Goal: Transaction & Acquisition: Purchase product/service

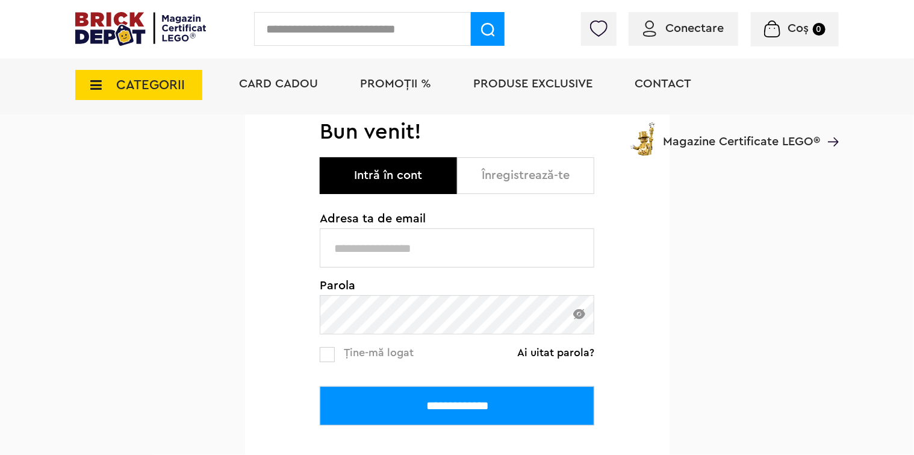
scroll to position [120, 0]
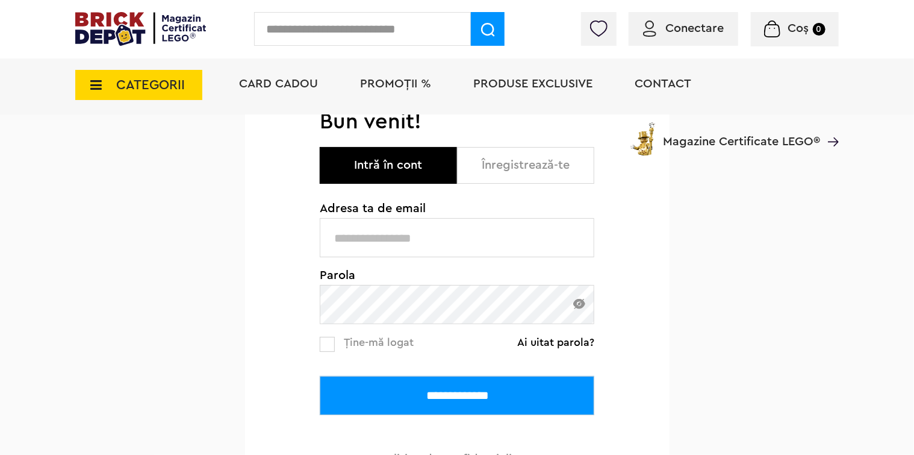
click at [332, 236] on input "text" at bounding box center [457, 237] width 275 height 39
type input "**********"
click at [329, 342] on label at bounding box center [327, 344] width 15 height 15
click at [578, 305] on img at bounding box center [579, 304] width 12 height 10
click at [448, 394] on input "**********" at bounding box center [457, 395] width 275 height 39
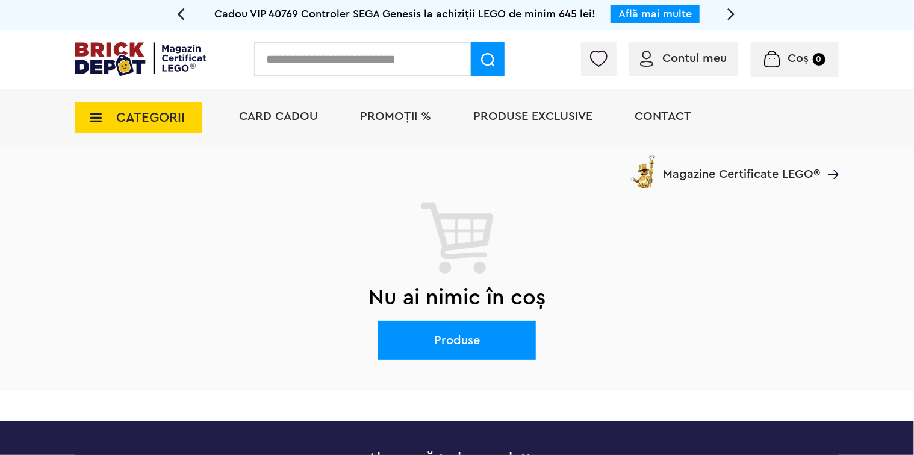
click at [145, 111] on span "CATEGORII" at bounding box center [150, 117] width 69 height 13
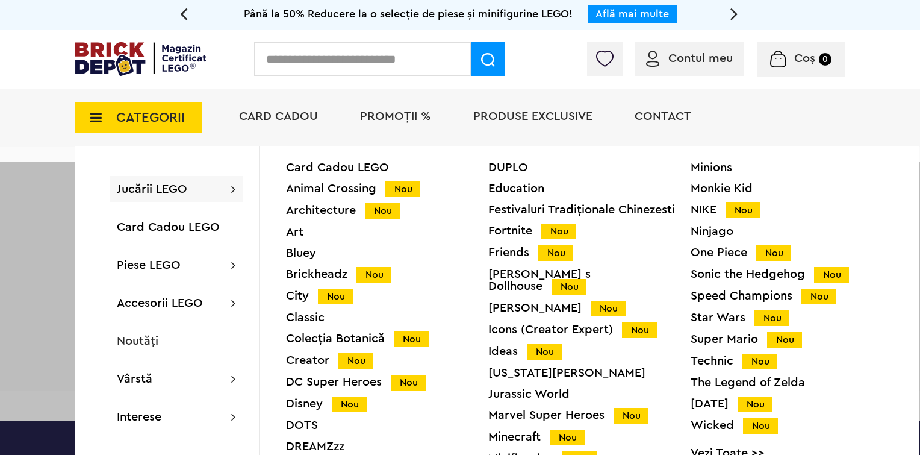
click at [832, 117] on div "Card Cadou PROMOȚII % Produse exclusive Contact Magazine Certificate LEGO®" at bounding box center [536, 138] width 618 height 99
click at [125, 116] on span "CATEGORII" at bounding box center [150, 117] width 69 height 13
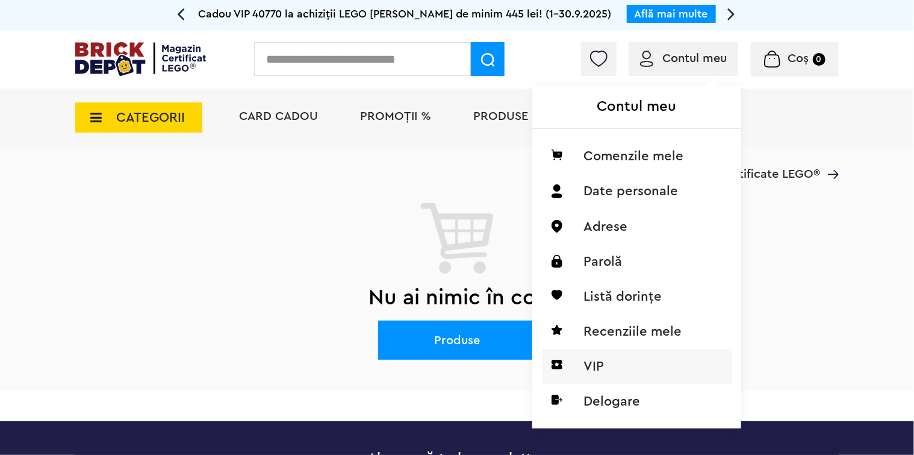
click at [600, 366] on li "VIP" at bounding box center [637, 366] width 190 height 35
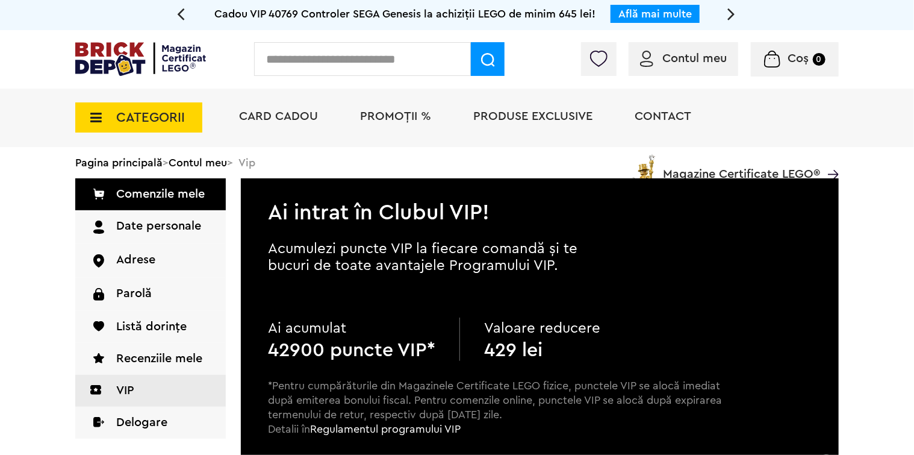
click at [159, 191] on link "Comenzile mele" at bounding box center [150, 194] width 151 height 32
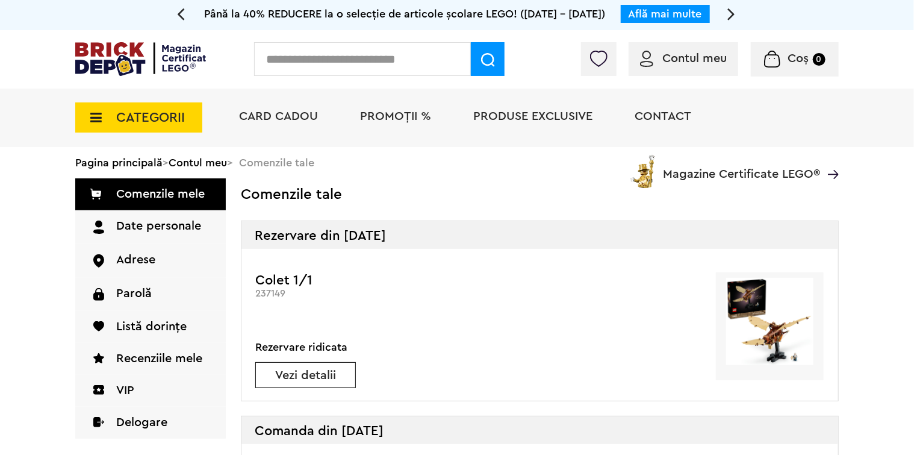
click at [158, 117] on span "CATEGORII" at bounding box center [150, 117] width 69 height 13
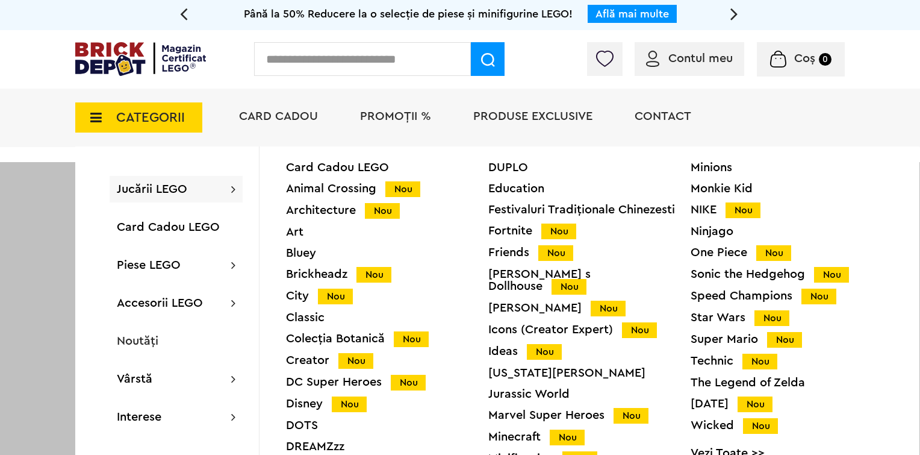
click at [507, 323] on div "Icons (Creator Expert) Nou" at bounding box center [589, 329] width 202 height 13
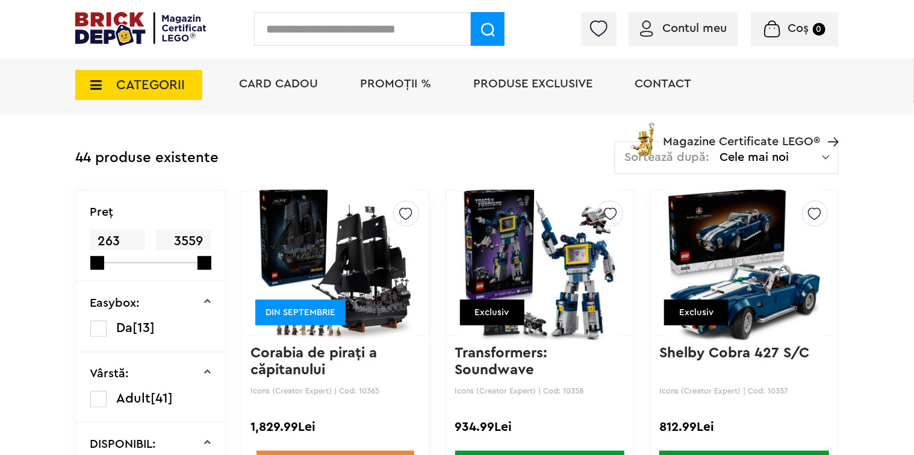
scroll to position [301, 0]
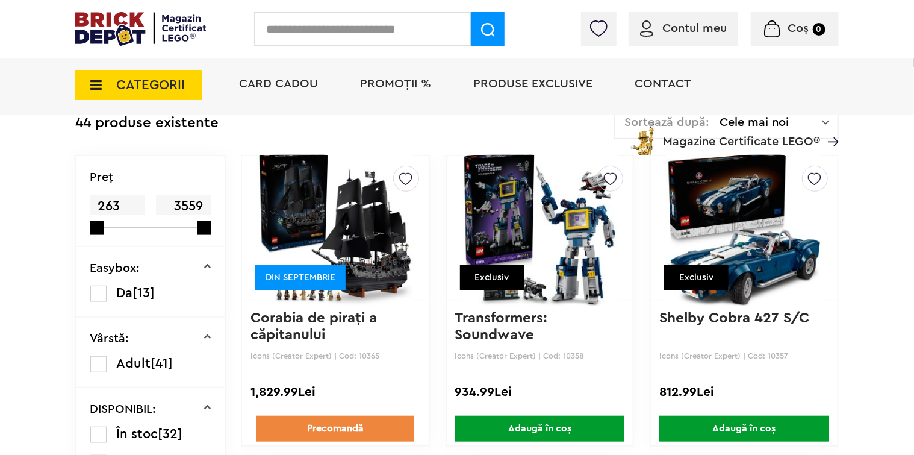
click at [308, 328] on link "Corabia de piraţi a căpitanului Jack S..." at bounding box center [316, 335] width 131 height 48
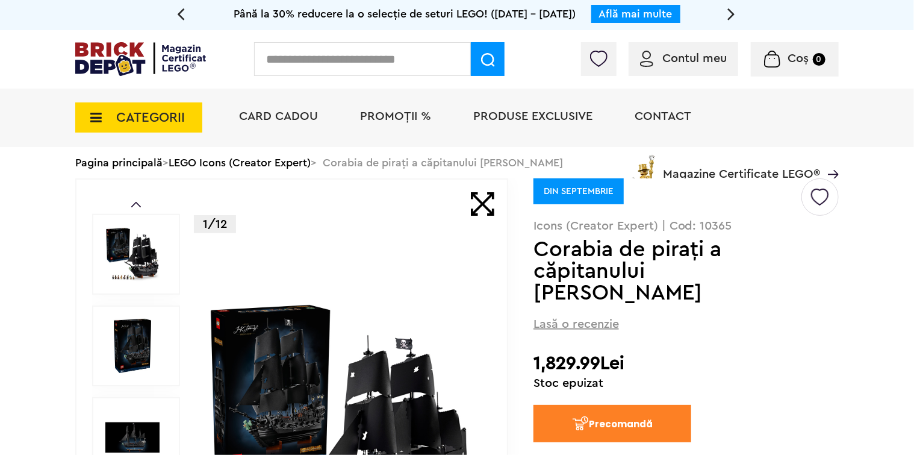
click at [101, 116] on icon at bounding box center [92, 117] width 19 height 13
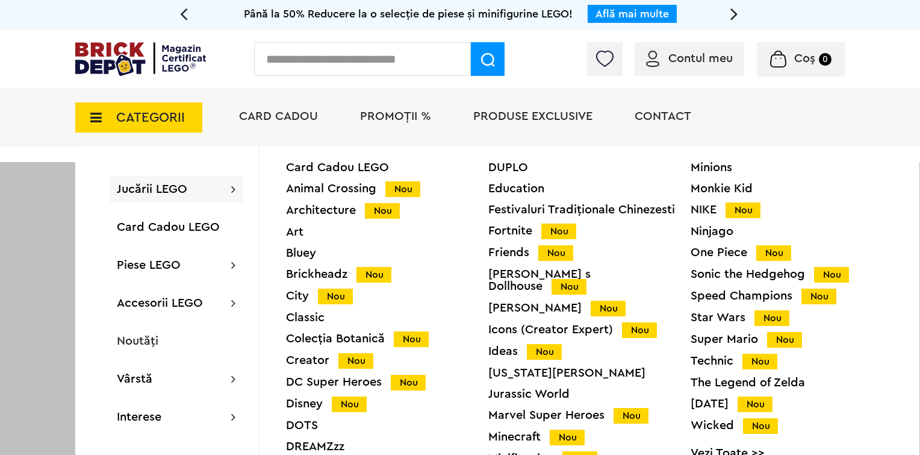
click at [706, 363] on div "Technic Nou" at bounding box center [792, 361] width 202 height 13
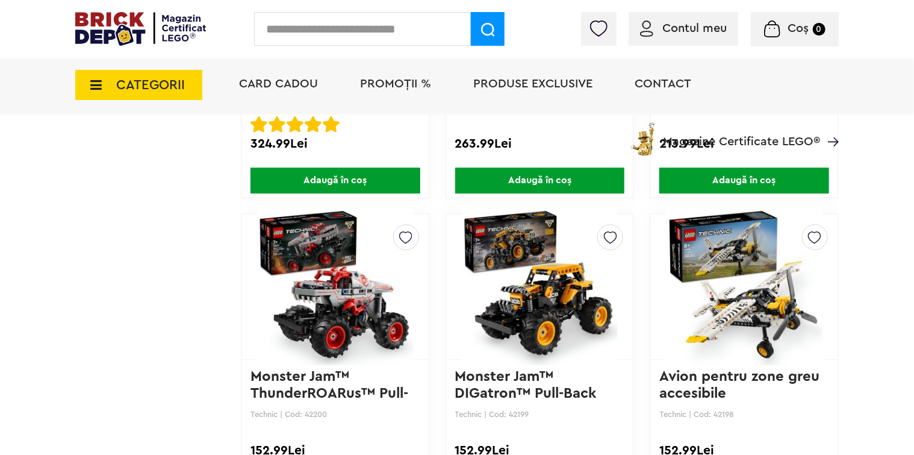
scroll to position [1807, 0]
